Goal: Use online tool/utility: Utilize a website feature to perform a specific function

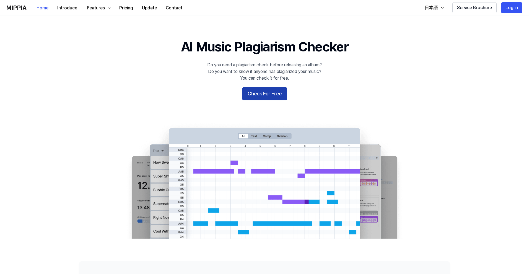
click at [272, 96] on button "Check For Free" at bounding box center [264, 93] width 45 height 13
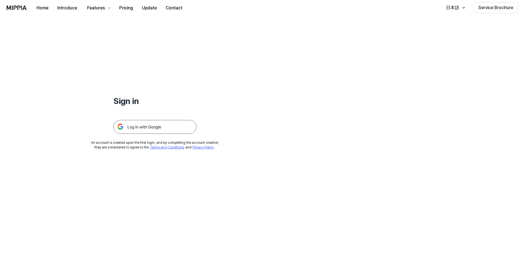
click at [150, 124] on img at bounding box center [154, 127] width 83 height 14
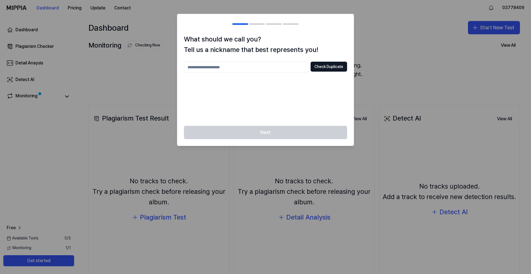
click at [235, 69] on input "text" at bounding box center [246, 67] width 124 height 11
drag, startPoint x: 275, startPoint y: 132, endPoint x: 274, endPoint y: 125, distance: 7.0
click at [275, 132] on div "Next" at bounding box center [265, 136] width 176 height 20
click at [318, 72] on div "*** Check Duplicate" at bounding box center [265, 67] width 163 height 11
click at [321, 66] on button "Check Duplicate" at bounding box center [329, 67] width 37 height 10
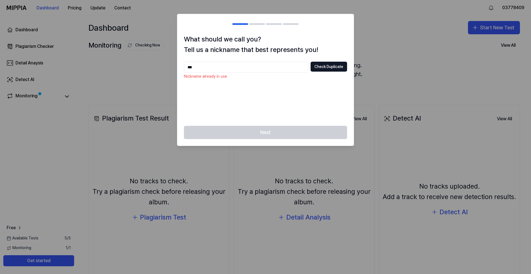
drag, startPoint x: 237, startPoint y: 67, endPoint x: 149, endPoint y: 60, distance: 88.2
click at [151, 64] on body "Dashboard Pricing Update Contact 03778409 Dashboard Plagiarism Checker Detail A…" at bounding box center [265, 137] width 531 height 274
click at [267, 126] on div "Next" at bounding box center [265, 136] width 176 height 20
click at [308, 69] on div "*** Check Duplicate" at bounding box center [265, 67] width 163 height 11
click at [320, 67] on button "Check Duplicate" at bounding box center [329, 67] width 37 height 10
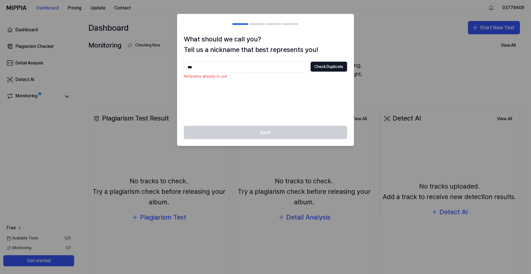
drag, startPoint x: 223, startPoint y: 67, endPoint x: 117, endPoint y: 64, distance: 106.3
click at [117, 64] on body "Dashboard Pricing Update Contact 03778409 Dashboard Plagiarism Checker Detail A…" at bounding box center [265, 137] width 531 height 274
type input "********"
click at [329, 66] on button "Check Duplicate" at bounding box center [329, 67] width 37 height 10
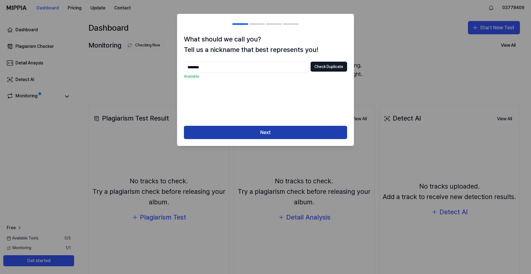
click at [256, 136] on button "Next" at bounding box center [265, 132] width 163 height 13
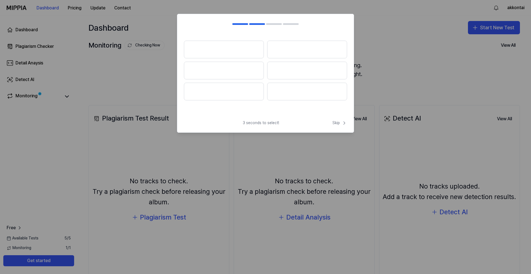
click at [229, 119] on div "3 seconds to select! Skip Skip" at bounding box center [265, 73] width 177 height 119
click at [340, 125] on span "Skip" at bounding box center [339, 123] width 15 height 6
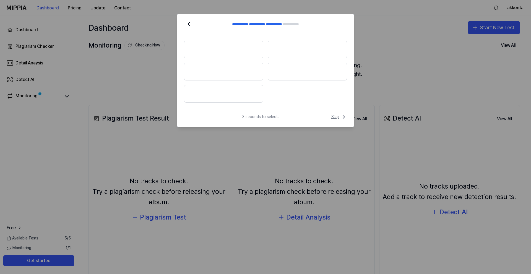
click at [337, 116] on span "Skip" at bounding box center [339, 117] width 16 height 7
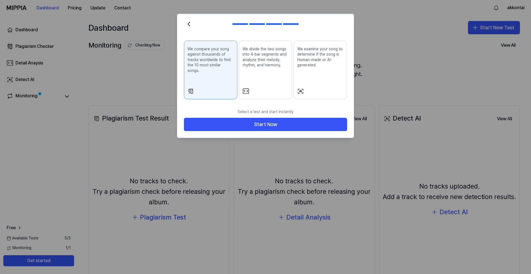
click at [337, 118] on button "Start Now" at bounding box center [265, 124] width 163 height 13
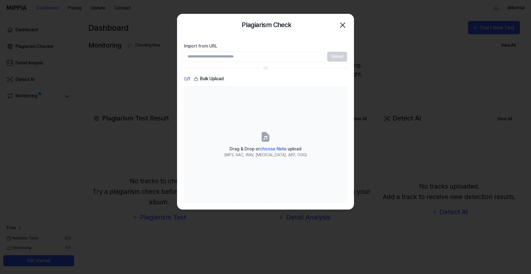
click at [340, 26] on icon "button" at bounding box center [342, 25] width 9 height 9
